Goal: Transaction & Acquisition: Purchase product/service

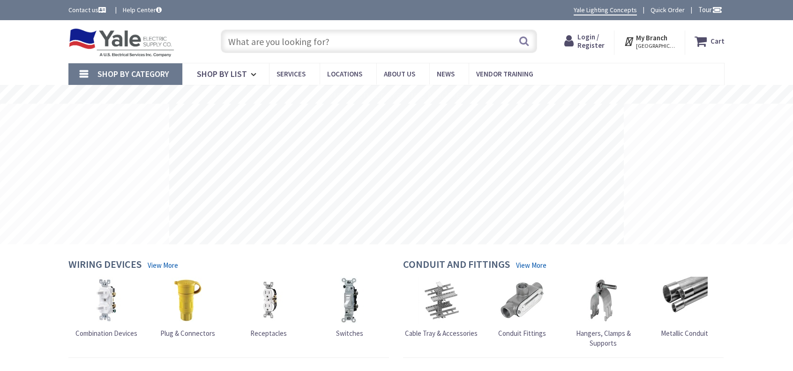
click at [341, 43] on input "text" at bounding box center [379, 41] width 316 height 23
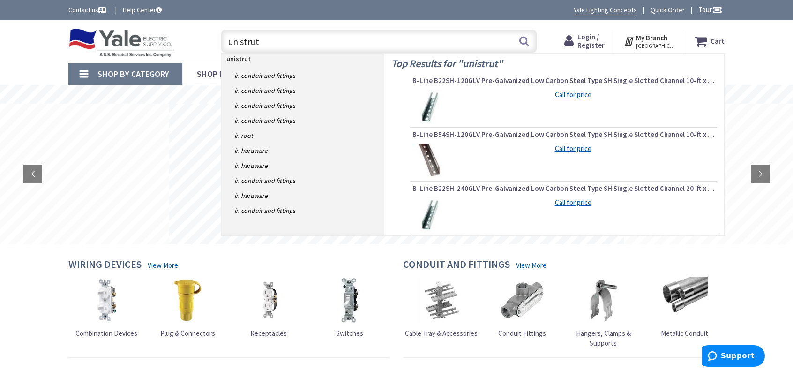
type input "unistrut"
click at [429, 105] on img at bounding box center [430, 107] width 35 height 35
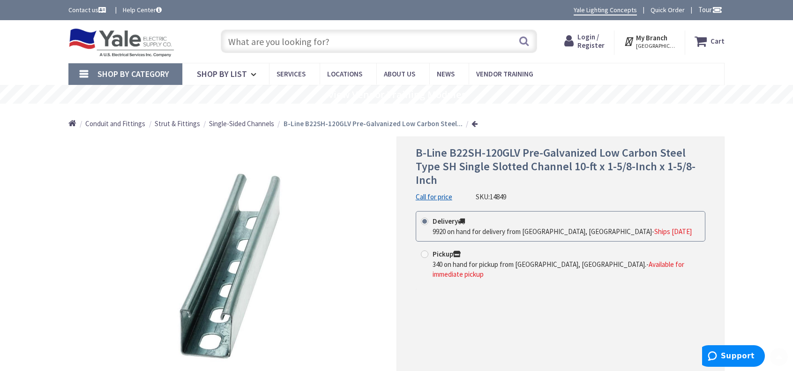
scroll to position [94, 0]
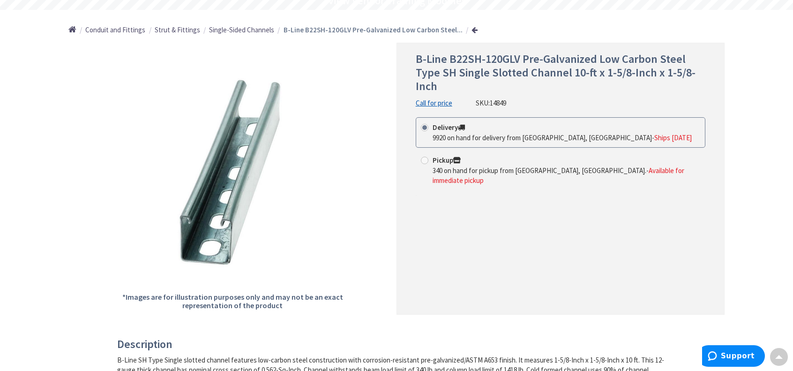
click at [422, 162] on span at bounding box center [425, 161] width 8 height 8
click at [423, 162] on input "Pickup 340 on hand for pickup from West Chester, PA. - Available for immediate …" at bounding box center [426, 160] width 6 height 6
radio input "true"
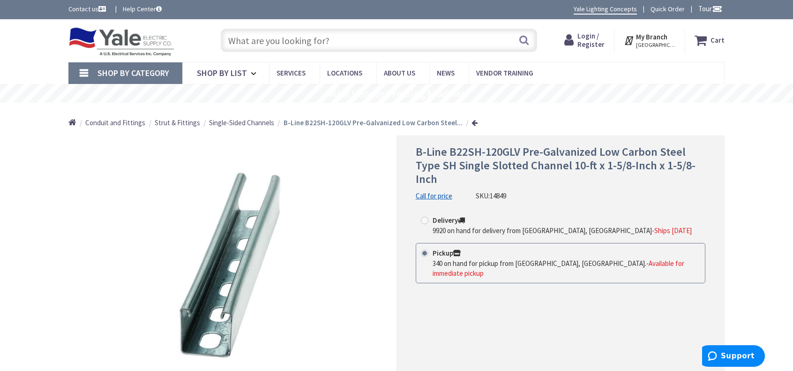
scroll to position [0, 0]
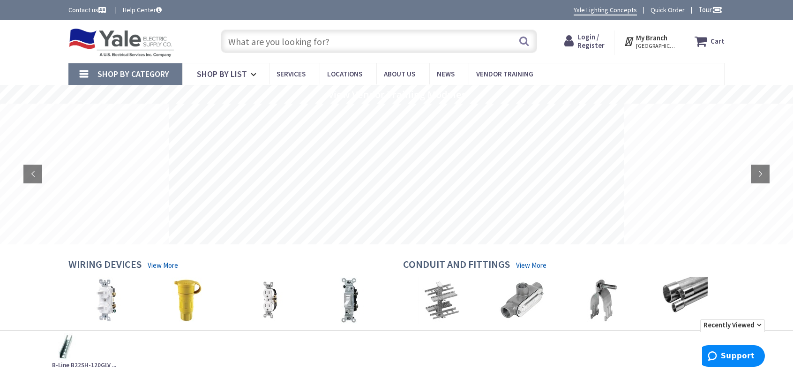
click at [442, 301] on img at bounding box center [441, 300] width 47 height 47
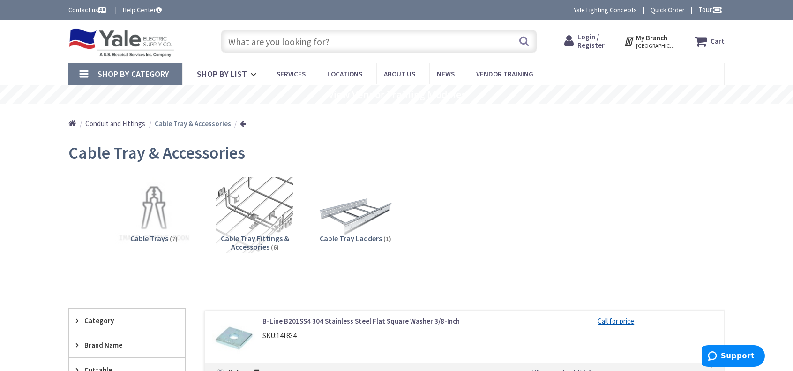
click at [267, 42] on input "text" at bounding box center [379, 41] width 316 height 23
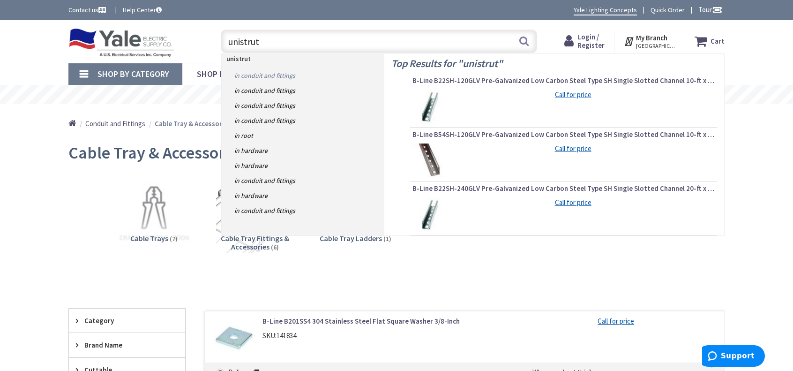
type input "unistrut"
click at [258, 74] on link "in Conduit and Fittings" at bounding box center [303, 75] width 163 height 15
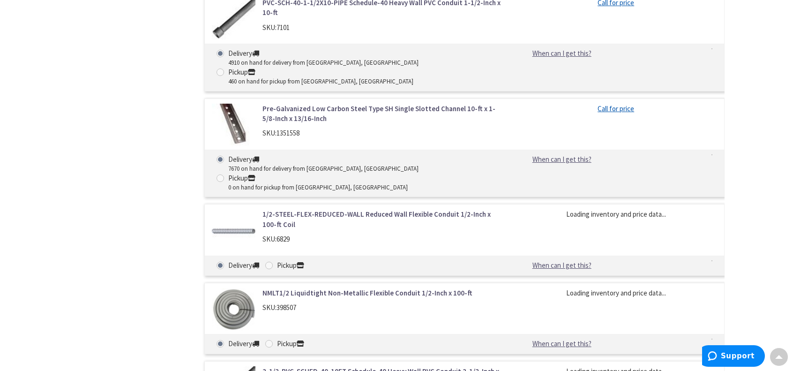
scroll to position [1829, 0]
